Goal: Use online tool/utility: Utilize a website feature to perform a specific function

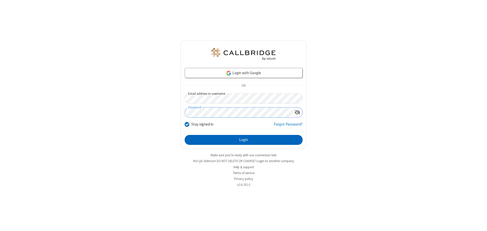
click at [243, 140] on button "Login" at bounding box center [244, 140] width 118 height 10
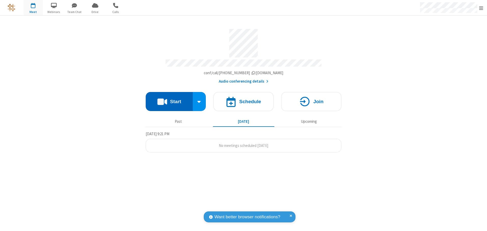
click at [169, 100] on button "Start" at bounding box center [169, 101] width 47 height 19
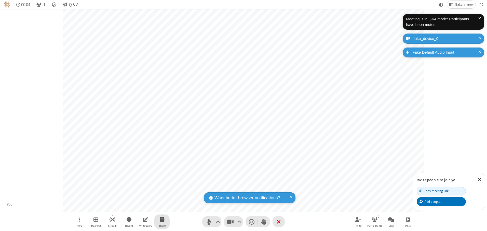
click at [162, 220] on span "Start sharing" at bounding box center [162, 220] width 5 height 6
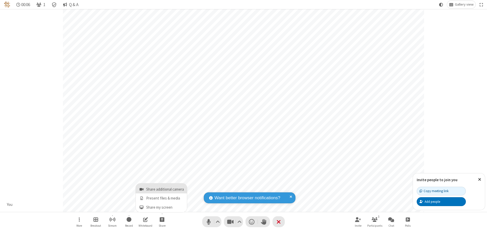
click at [162, 189] on span "Share additional camera" at bounding box center [165, 190] width 38 height 4
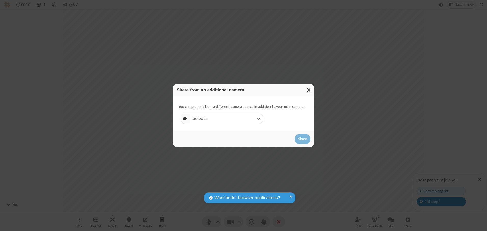
click at [226, 119] on div "Select..." at bounding box center [226, 119] width 73 height 10
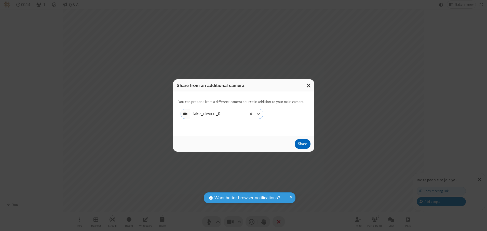
click at [302, 145] on button "Share" at bounding box center [302, 144] width 16 height 10
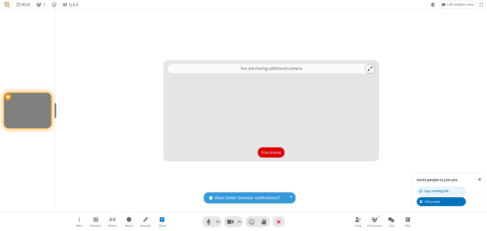
click at [271, 152] on button "Stop sharing" at bounding box center [271, 153] width 27 height 10
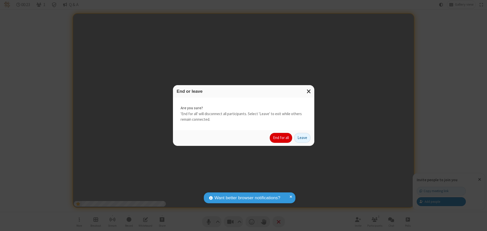
click at [281, 138] on button "End for all" at bounding box center [281, 138] width 22 height 10
